Goal: Task Accomplishment & Management: Use online tool/utility

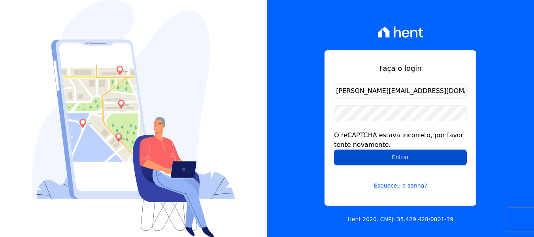
click at [390, 153] on input "Entrar" at bounding box center [400, 157] width 133 height 16
click at [394, 157] on input "Entrar" at bounding box center [400, 157] width 133 height 16
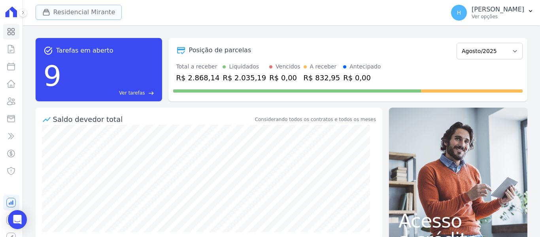
click at [106, 11] on button "Residencial Mirante" at bounding box center [79, 12] width 87 height 15
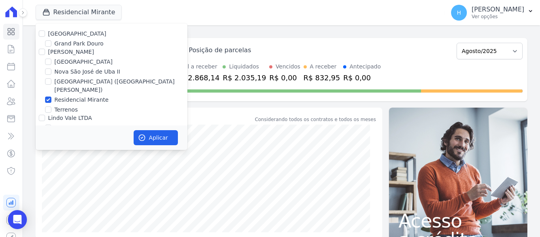
drag, startPoint x: 70, startPoint y: 32, endPoint x: 58, endPoint y: 39, distance: 14.0
click at [70, 32] on label "Residencial Park" at bounding box center [77, 33] width 58 height 6
click at [45, 32] on input "Residencial Park" at bounding box center [42, 33] width 6 height 6
checkbox input "true"
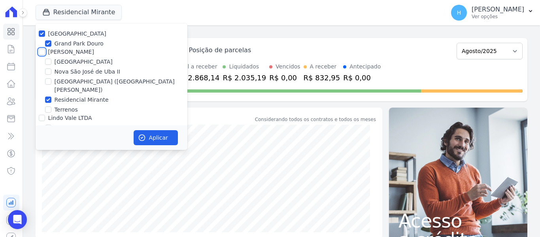
click at [41, 49] on input "JG Freitas" at bounding box center [42, 52] width 6 height 6
checkbox input "true"
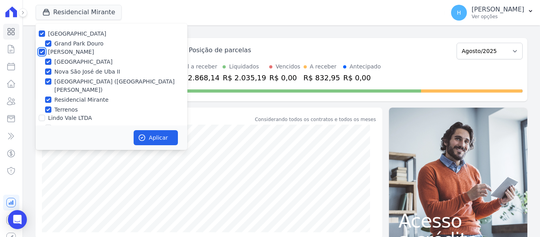
checkbox input "true"
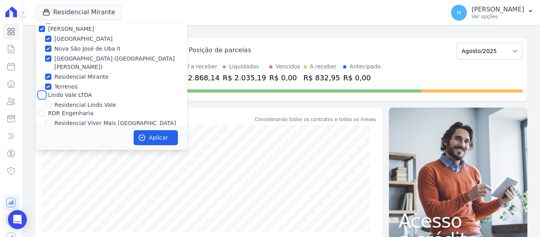
click at [42, 92] on input "Lindo Vale LTDA" at bounding box center [42, 95] width 6 height 6
checkbox input "true"
click at [44, 109] on div "RDR Engenharia" at bounding box center [112, 113] width 152 height 8
click at [42, 110] on input "RDR Engenharia" at bounding box center [42, 113] width 6 height 6
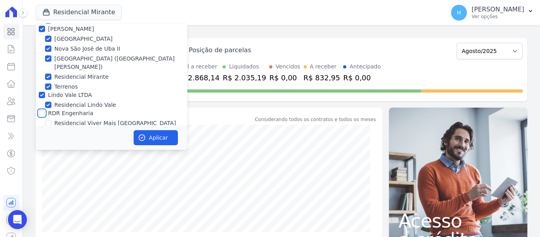
checkbox input "true"
click at [145, 133] on button "Aplicar" at bounding box center [156, 137] width 44 height 15
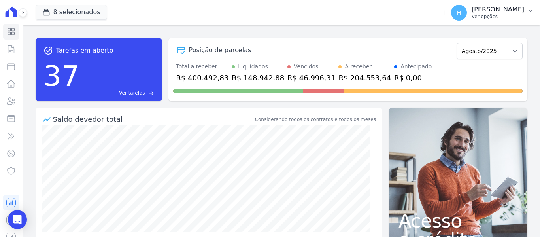
click at [497, 18] on p "Ver opções" at bounding box center [497, 16] width 53 height 6
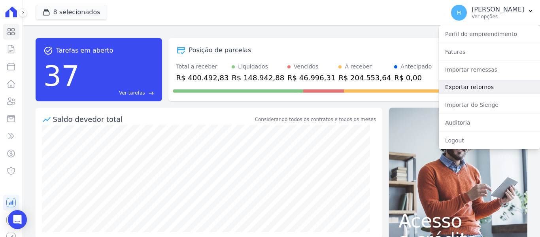
click at [482, 87] on link "Exportar retornos" at bounding box center [489, 87] width 101 height 14
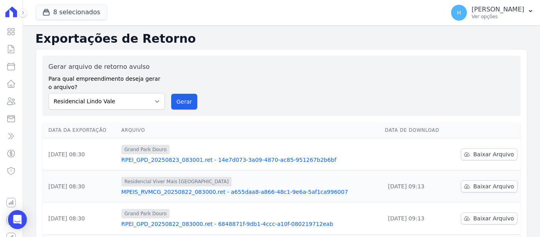
scroll to position [40, 0]
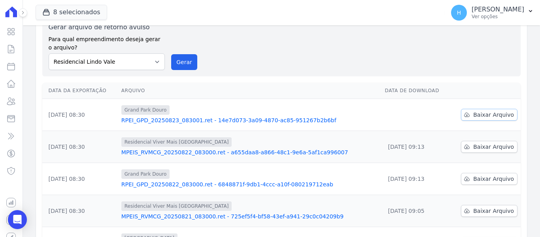
click at [466, 117] on icon at bounding box center [467, 114] width 6 height 6
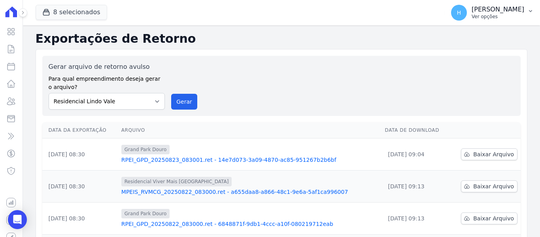
click at [501, 15] on p "Ver opções" at bounding box center [497, 16] width 53 height 6
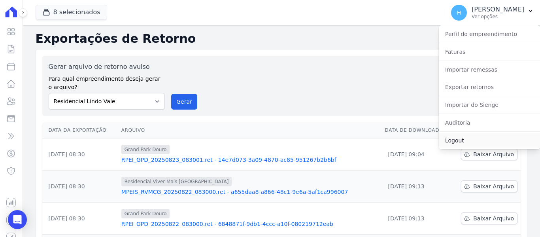
click at [454, 139] on link "Logout" at bounding box center [489, 140] width 101 height 14
